Goal: Information Seeking & Learning: Find specific fact

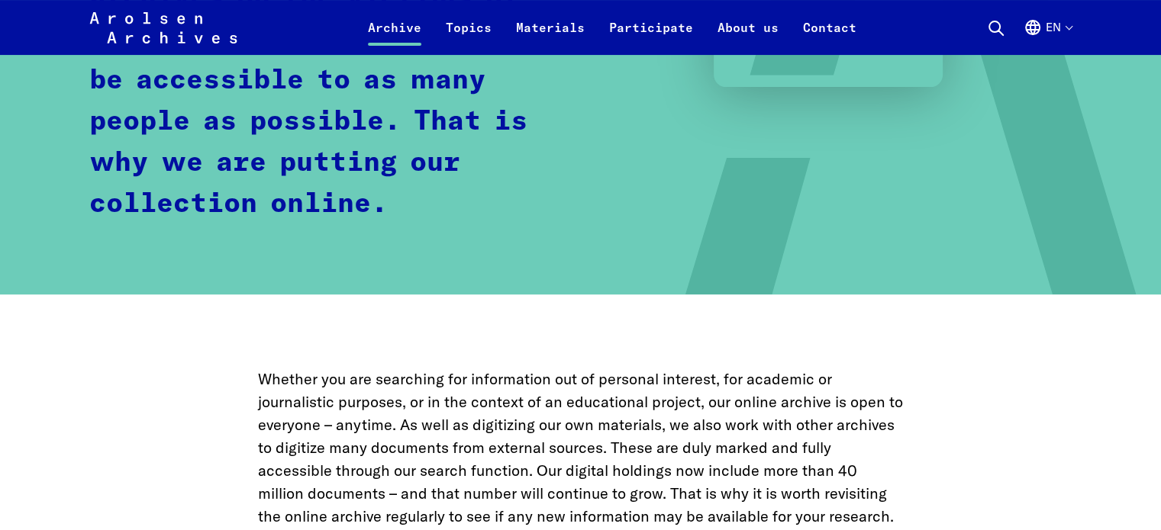
scroll to position [382, 0]
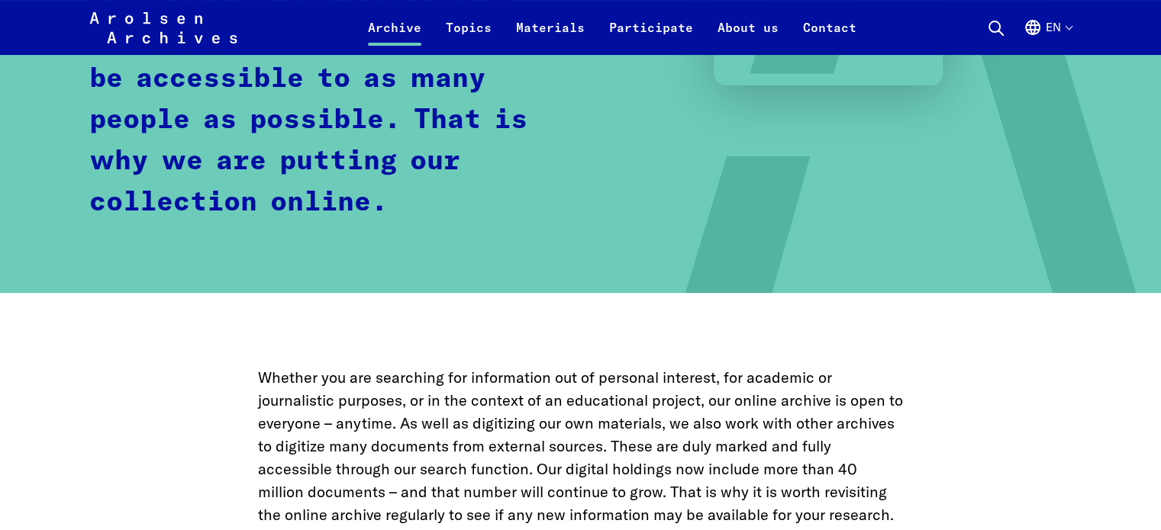
click at [992, 31] on use at bounding box center [996, 28] width 14 height 14
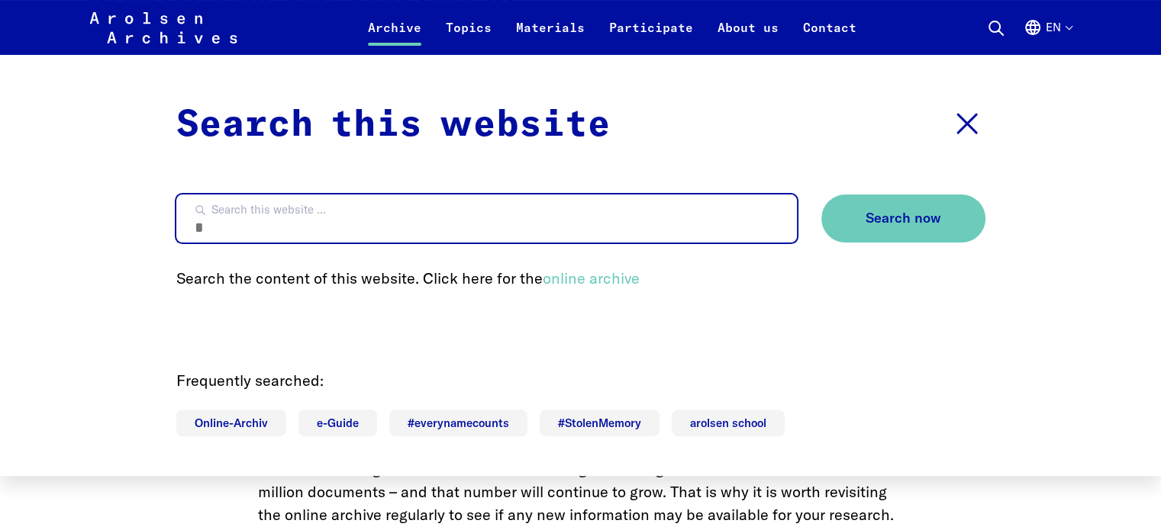
click at [603, 219] on input "Search this website ..." at bounding box center [486, 219] width 620 height 48
type input "*****"
click at [821, 195] on button "Search now" at bounding box center [903, 219] width 164 height 48
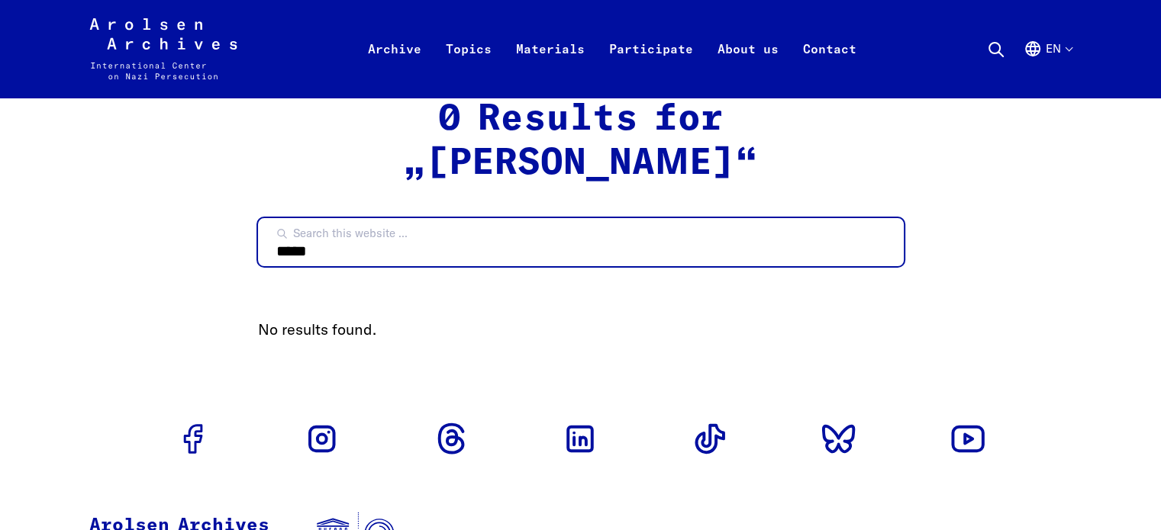
drag, startPoint x: 527, startPoint y: 214, endPoint x: 0, endPoint y: 217, distance: 527.3
click at [0, 219] on body "Skip to content Arolsen Archives - International Center on Nazi Persecution | R…" at bounding box center [580, 394] width 1161 height 789
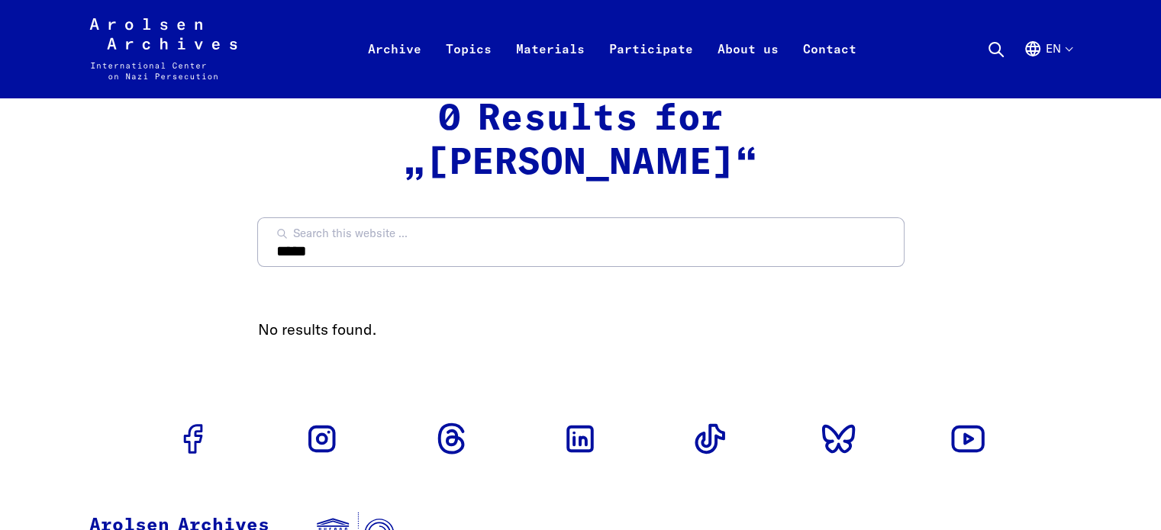
click at [995, 48] on icon at bounding box center [996, 49] width 18 height 18
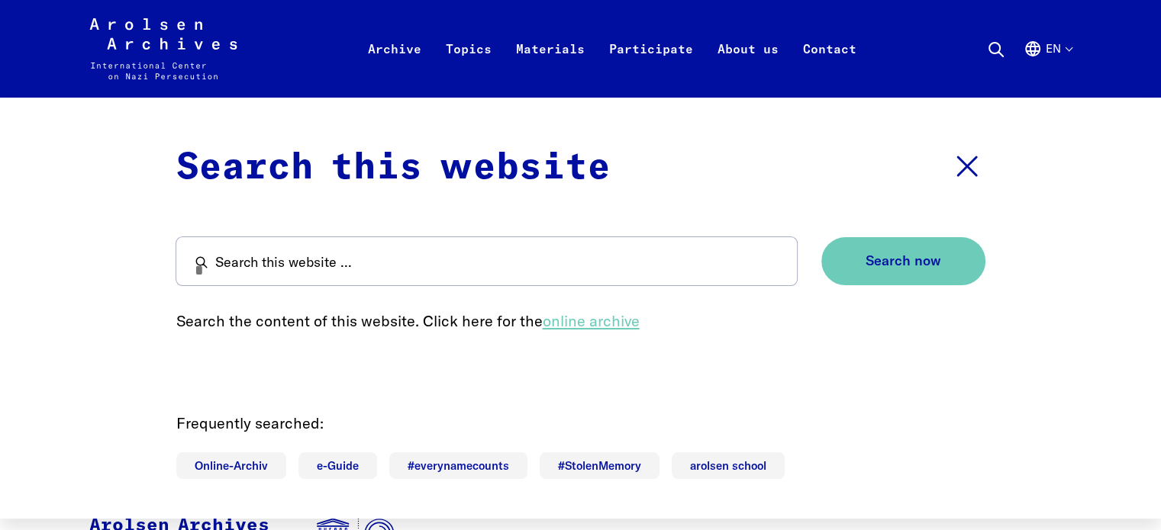
click at [611, 323] on link "online archive" at bounding box center [591, 320] width 97 height 19
